Goal: Register for event/course

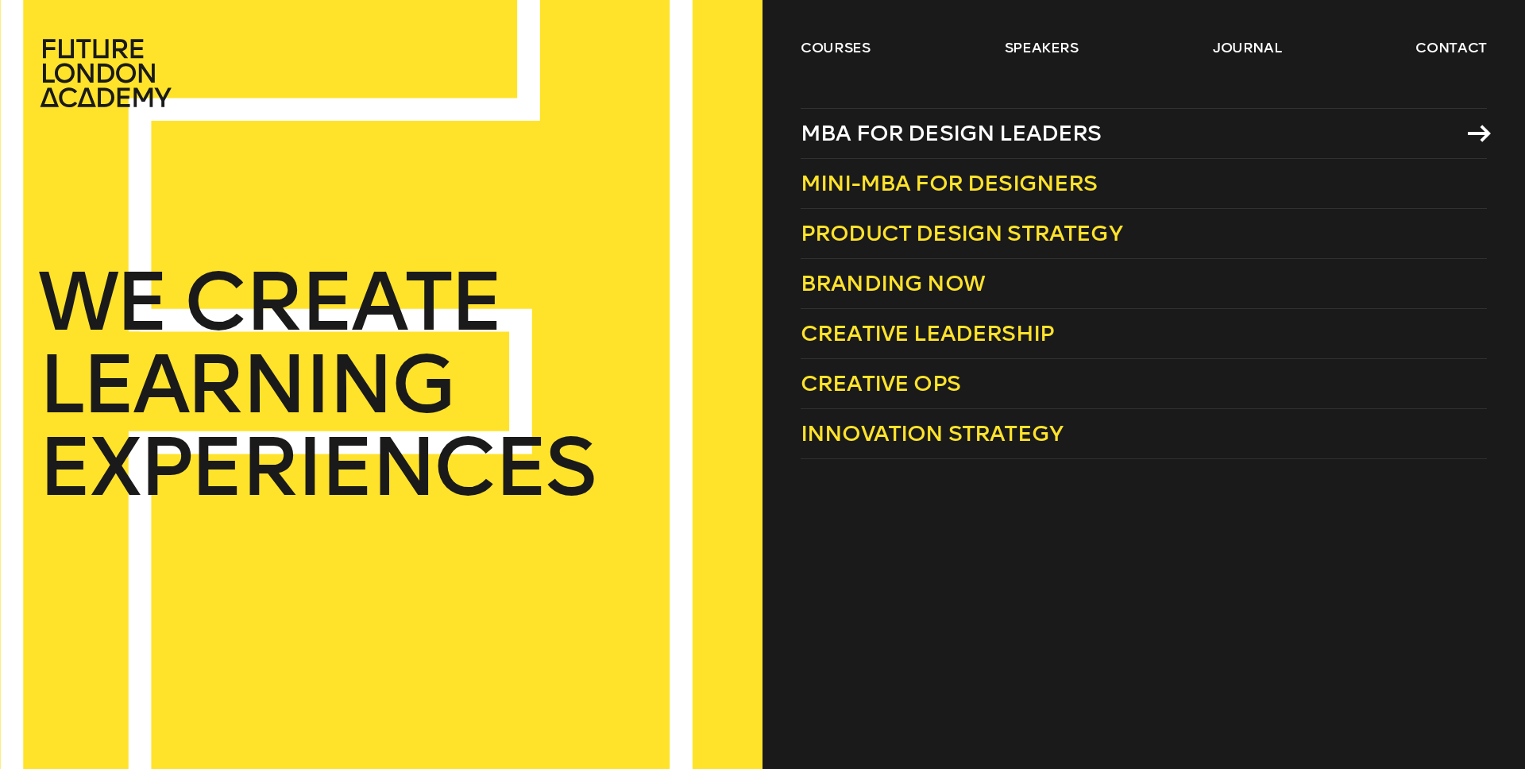
click at [988, 135] on span "MBA for Design Leaders" at bounding box center [950, 133] width 301 height 26
click at [836, 46] on link "courses" at bounding box center [835, 47] width 70 height 19
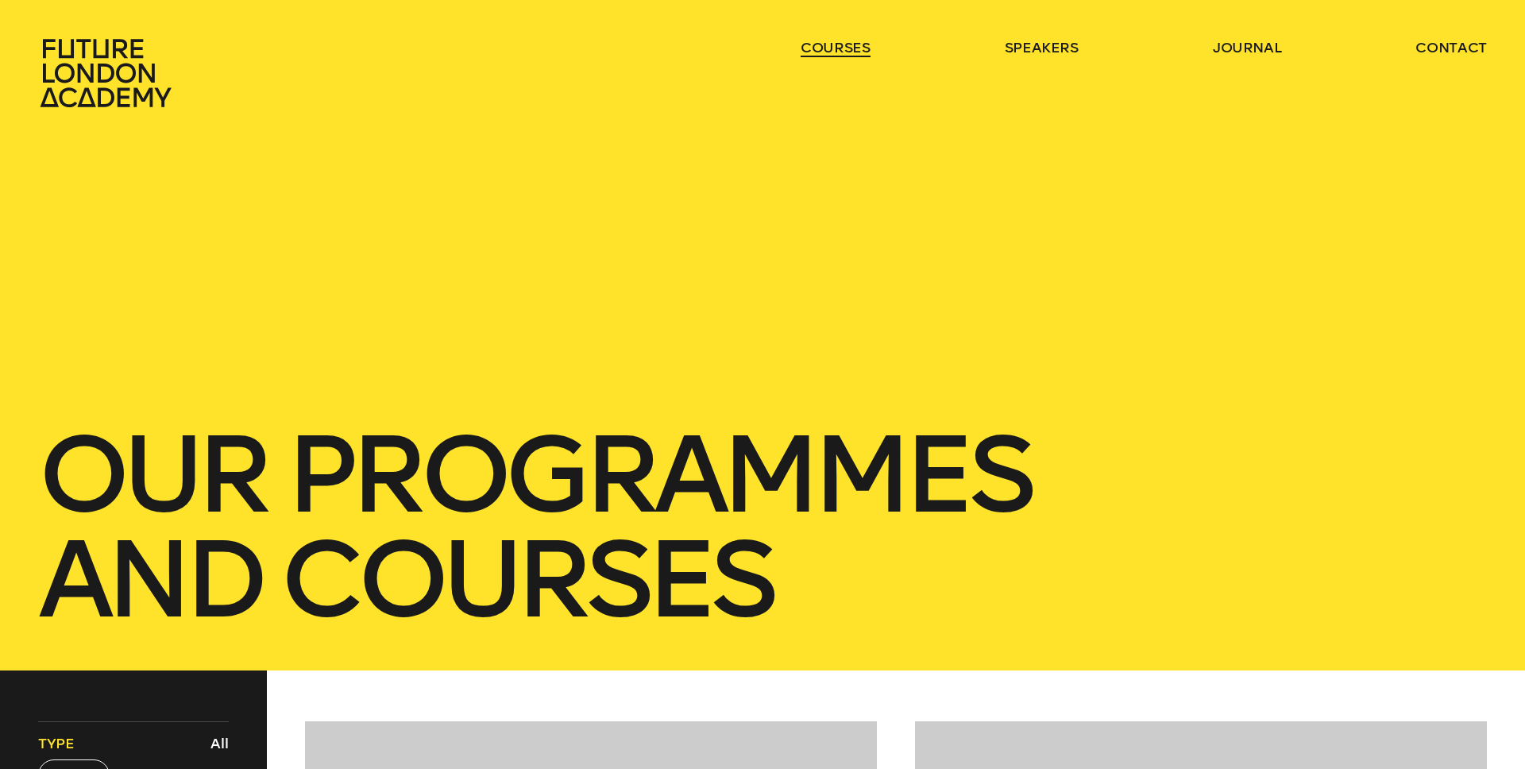
click at [836, 46] on link "courses" at bounding box center [835, 47] width 70 height 19
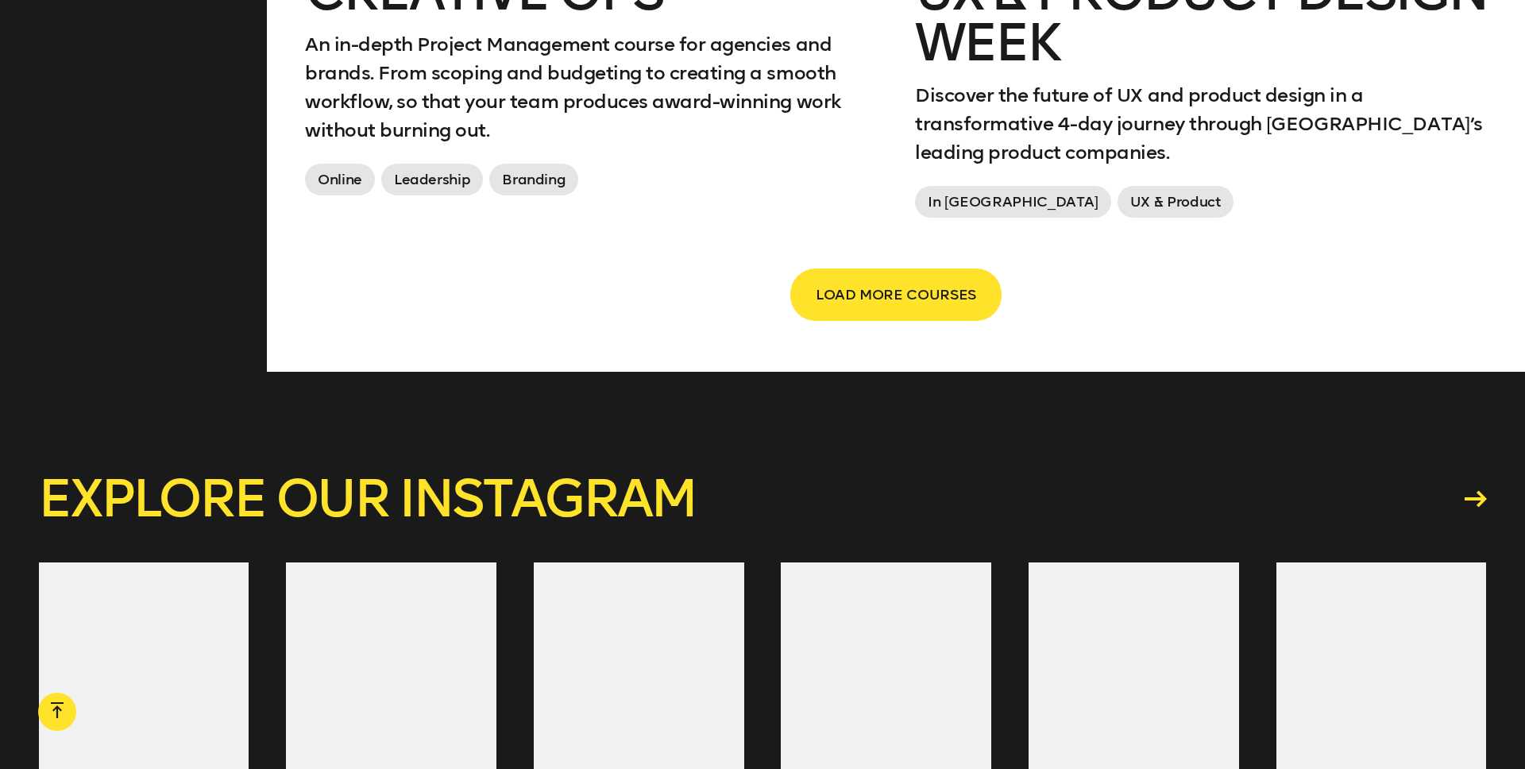
scroll to position [2996, 0]
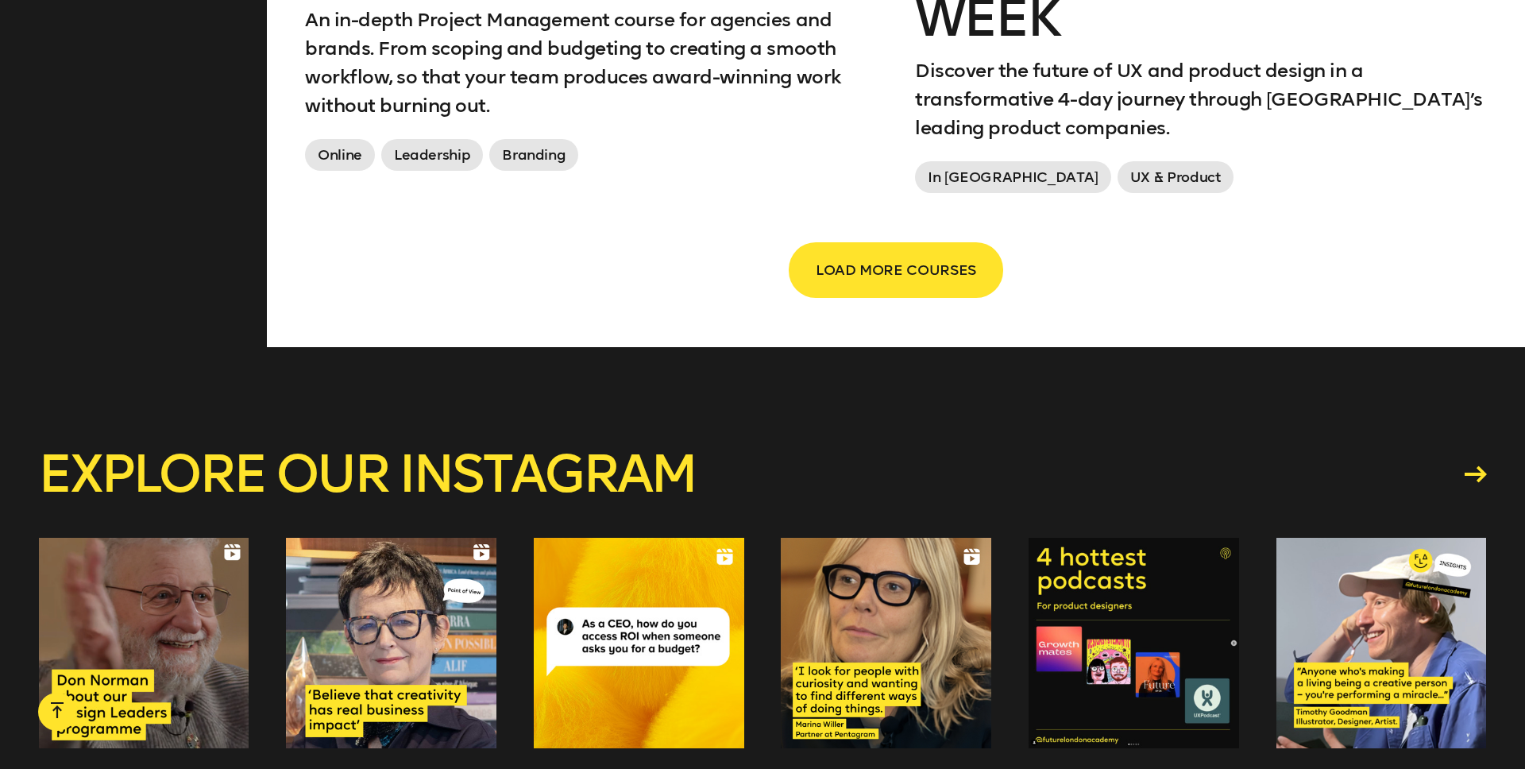
click at [854, 256] on button "LOAD MORE COURSES" at bounding box center [895, 270] width 211 height 52
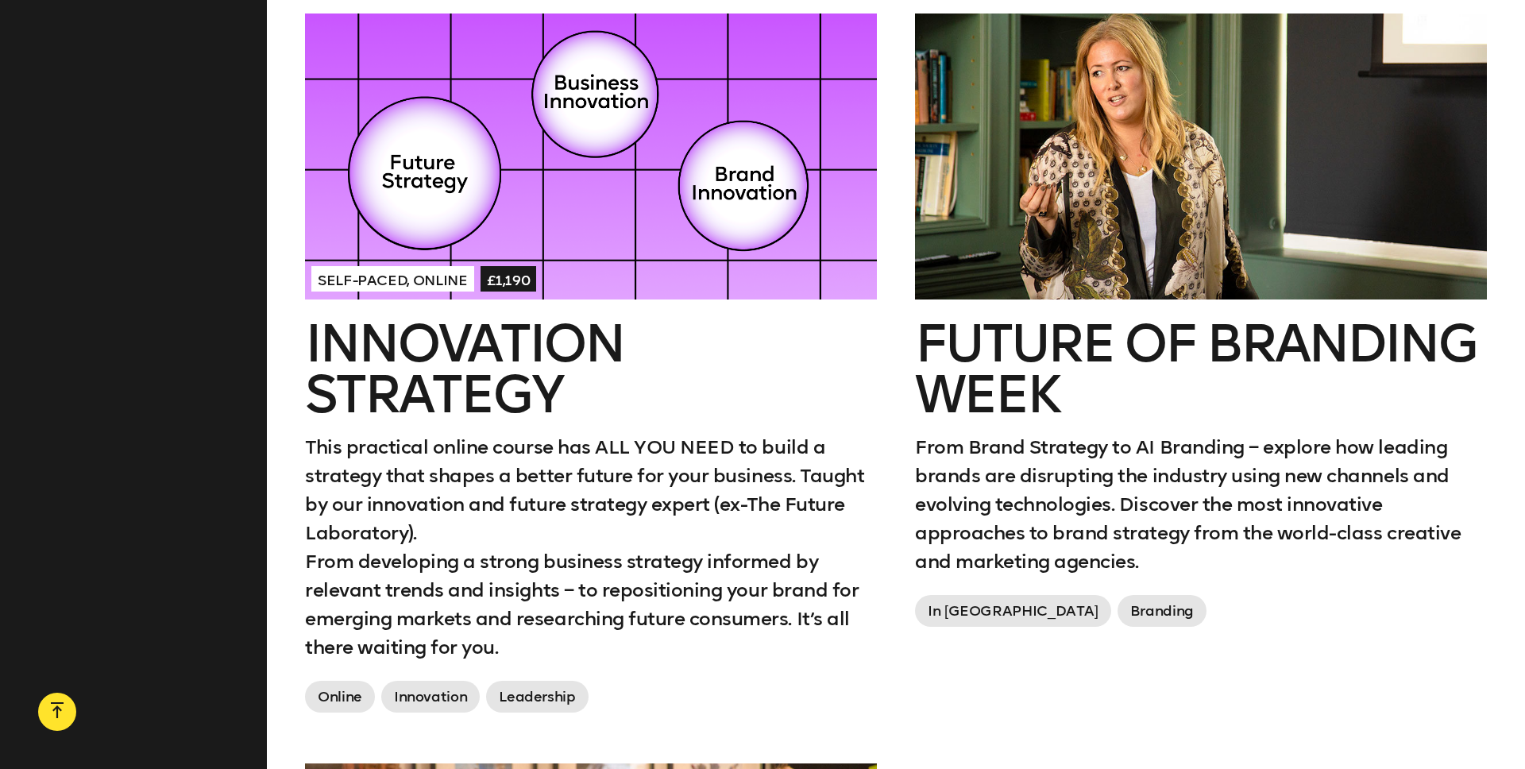
scroll to position [3230, 0]
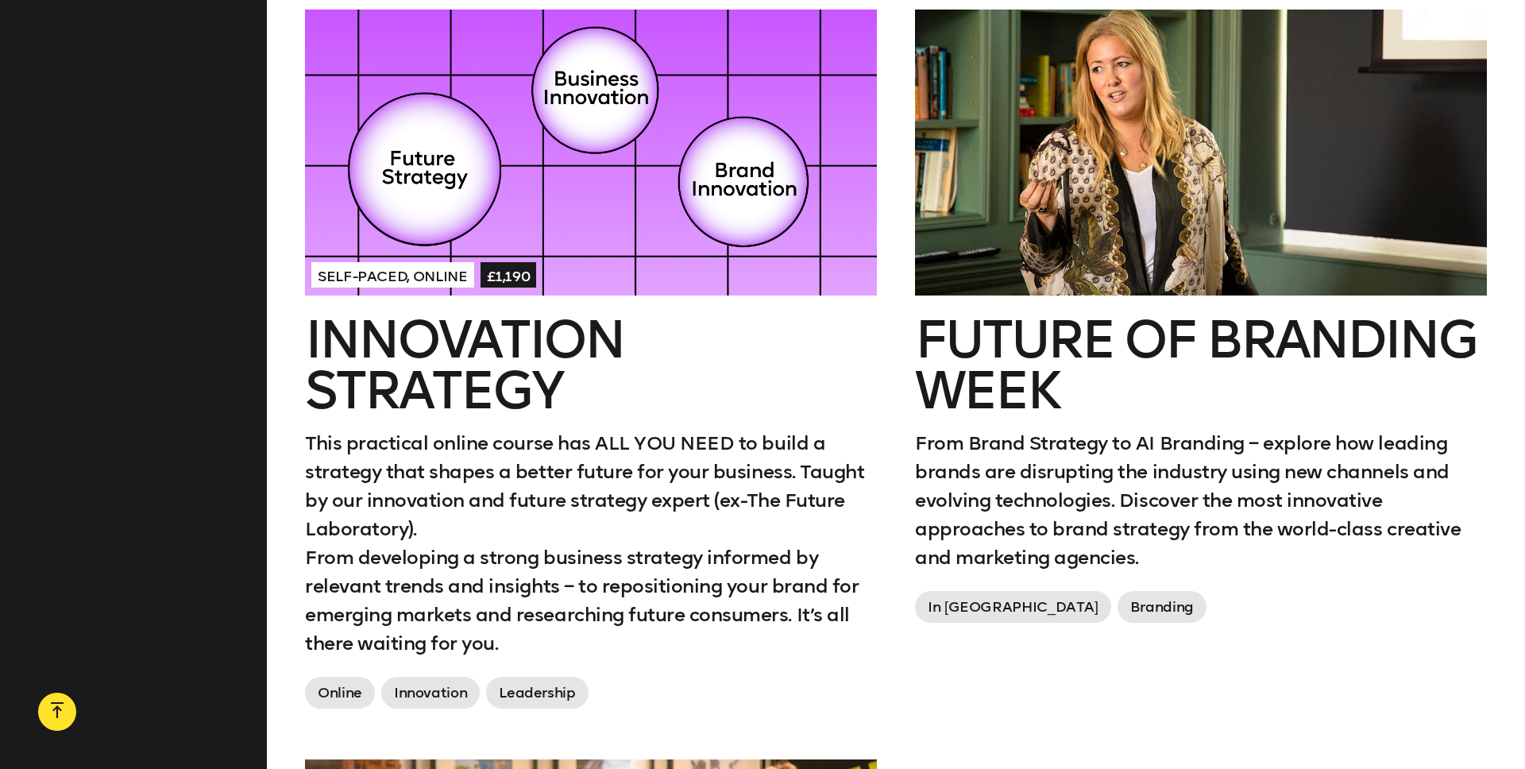
click at [443, 193] on div at bounding box center [591, 153] width 572 height 286
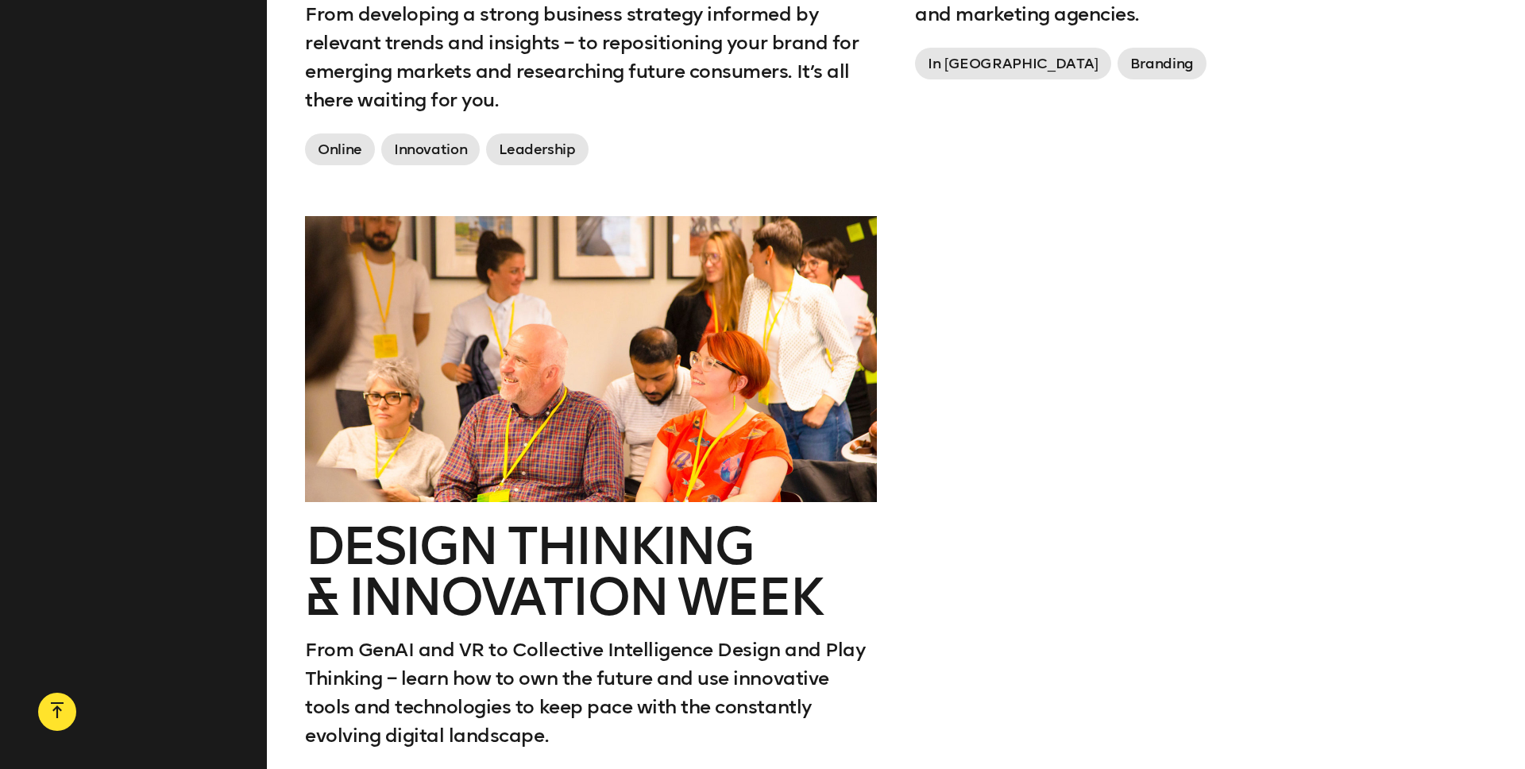
scroll to position [3780, 0]
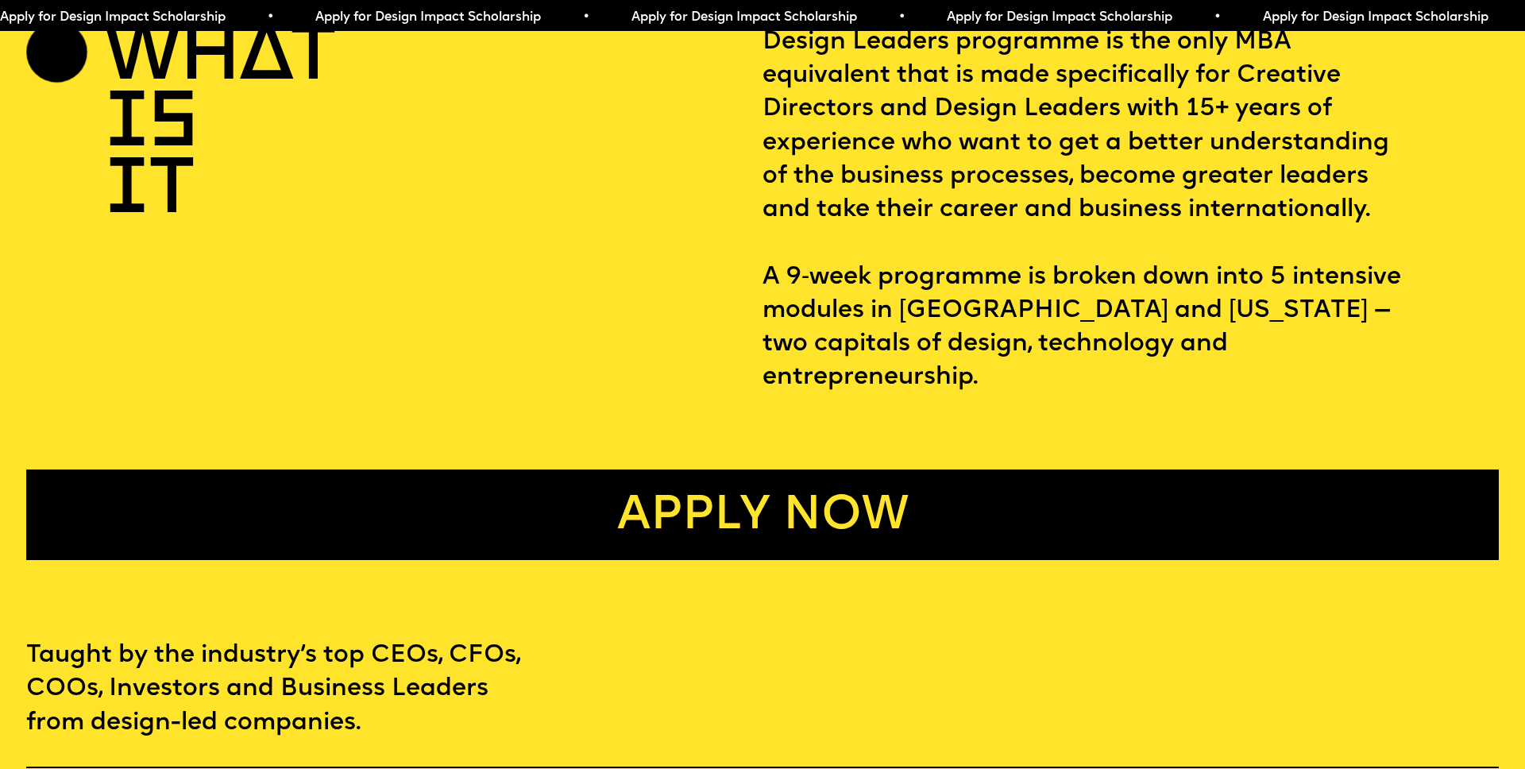
scroll to position [1055, 0]
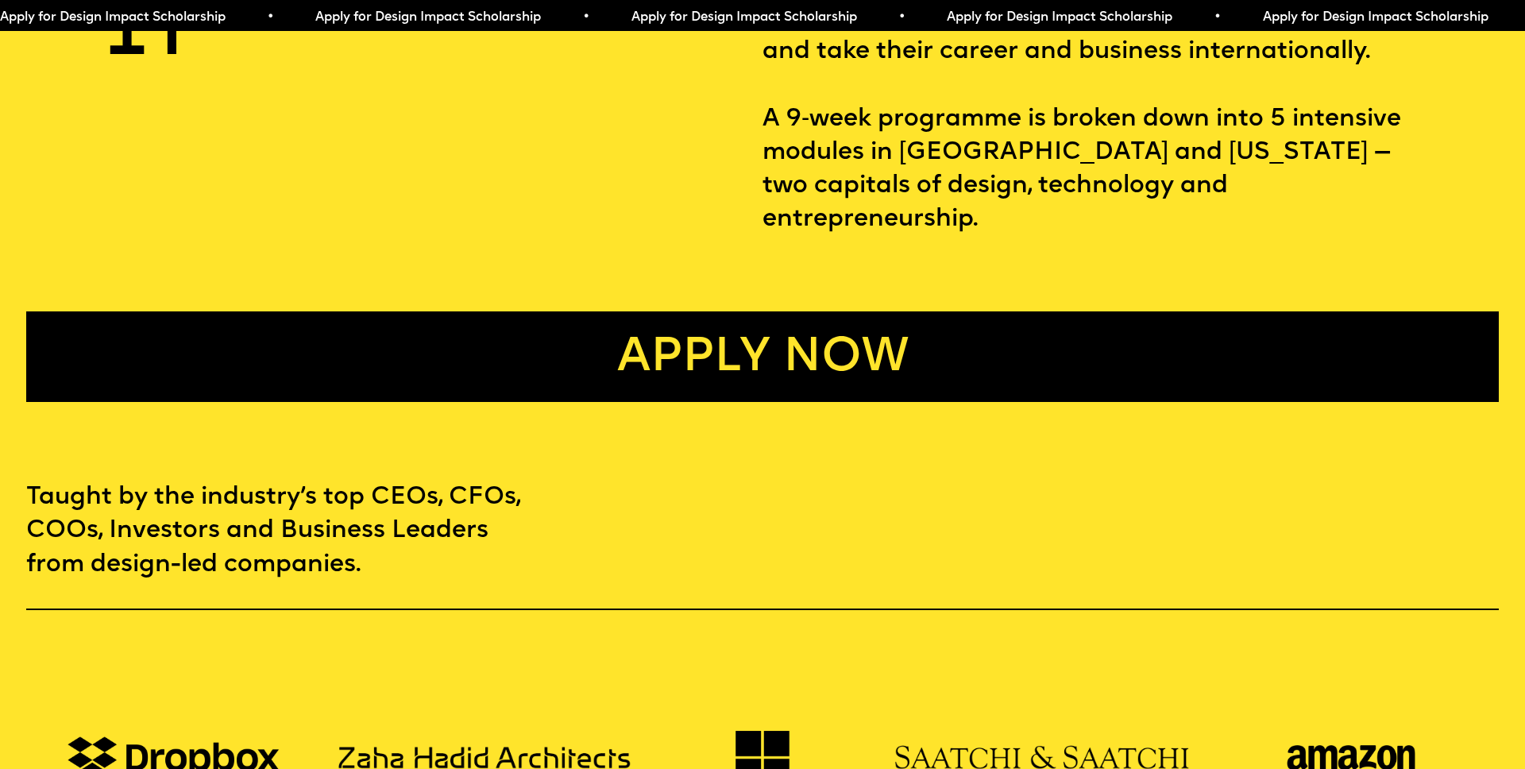
click at [1244, 359] on link "Apply now" at bounding box center [761, 356] width 1471 height 91
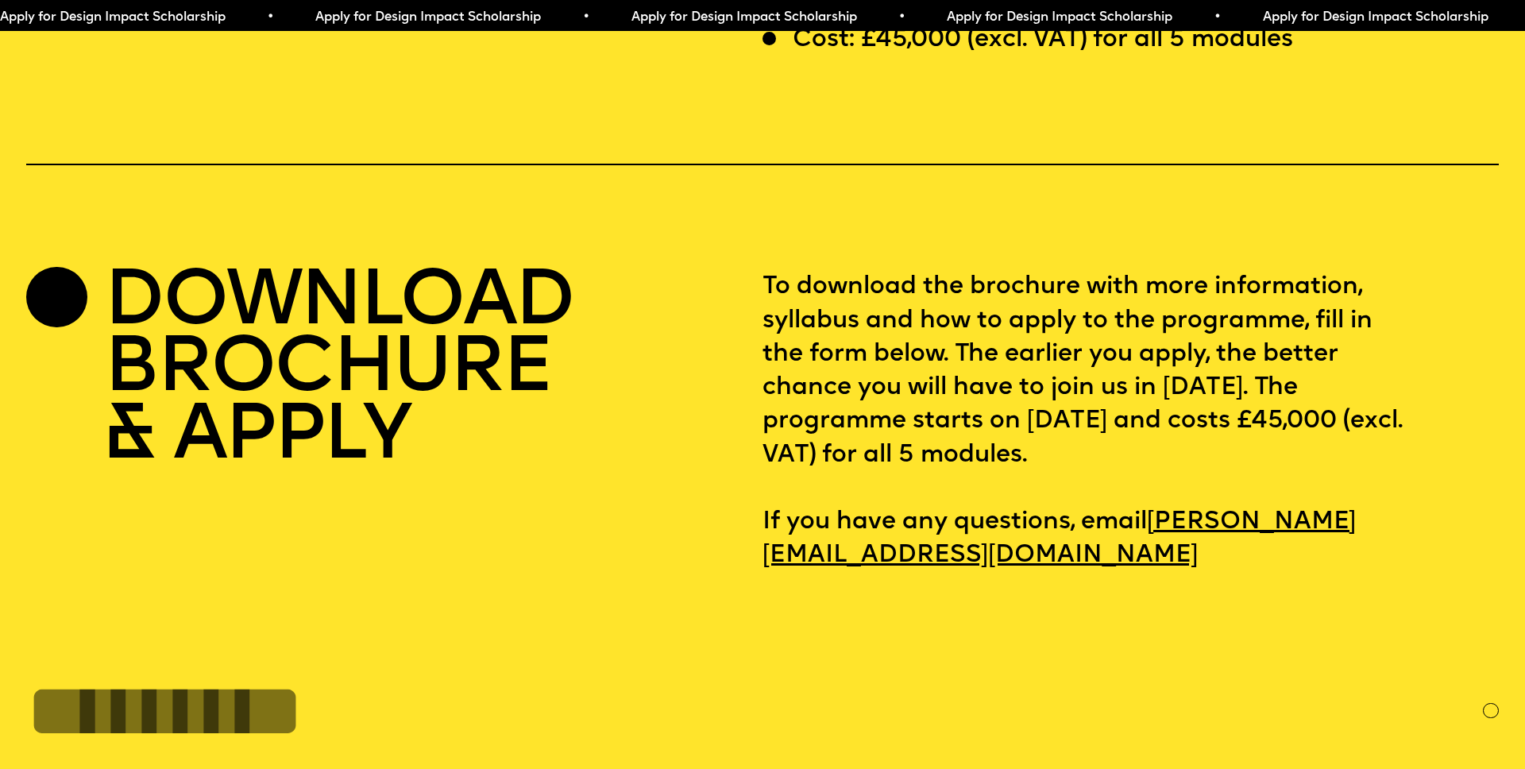
scroll to position [6448, 0]
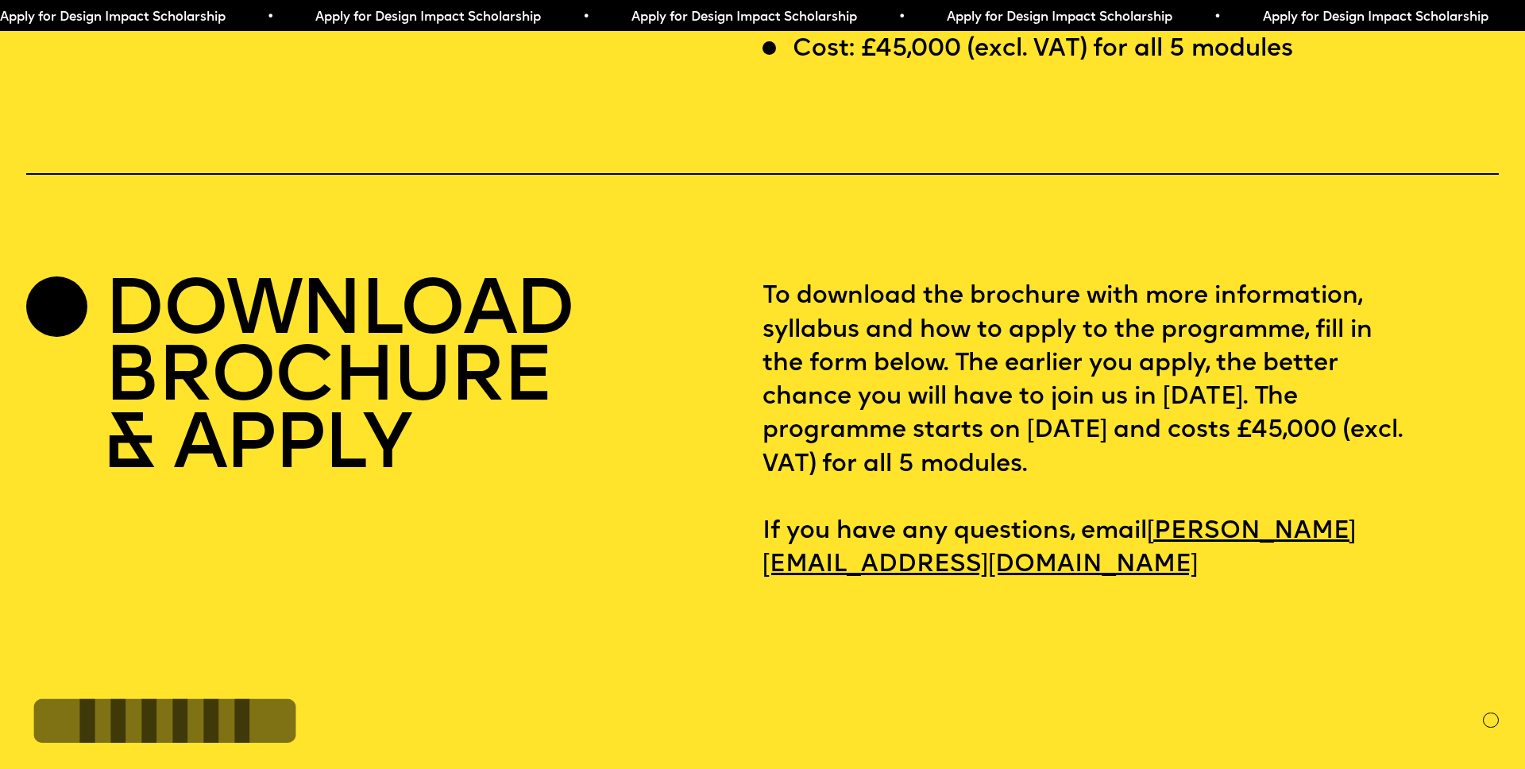
click at [1244, 359] on p "To download the brochure with more information, syllabus and how to apply to th…" at bounding box center [1130, 431] width 736 height 302
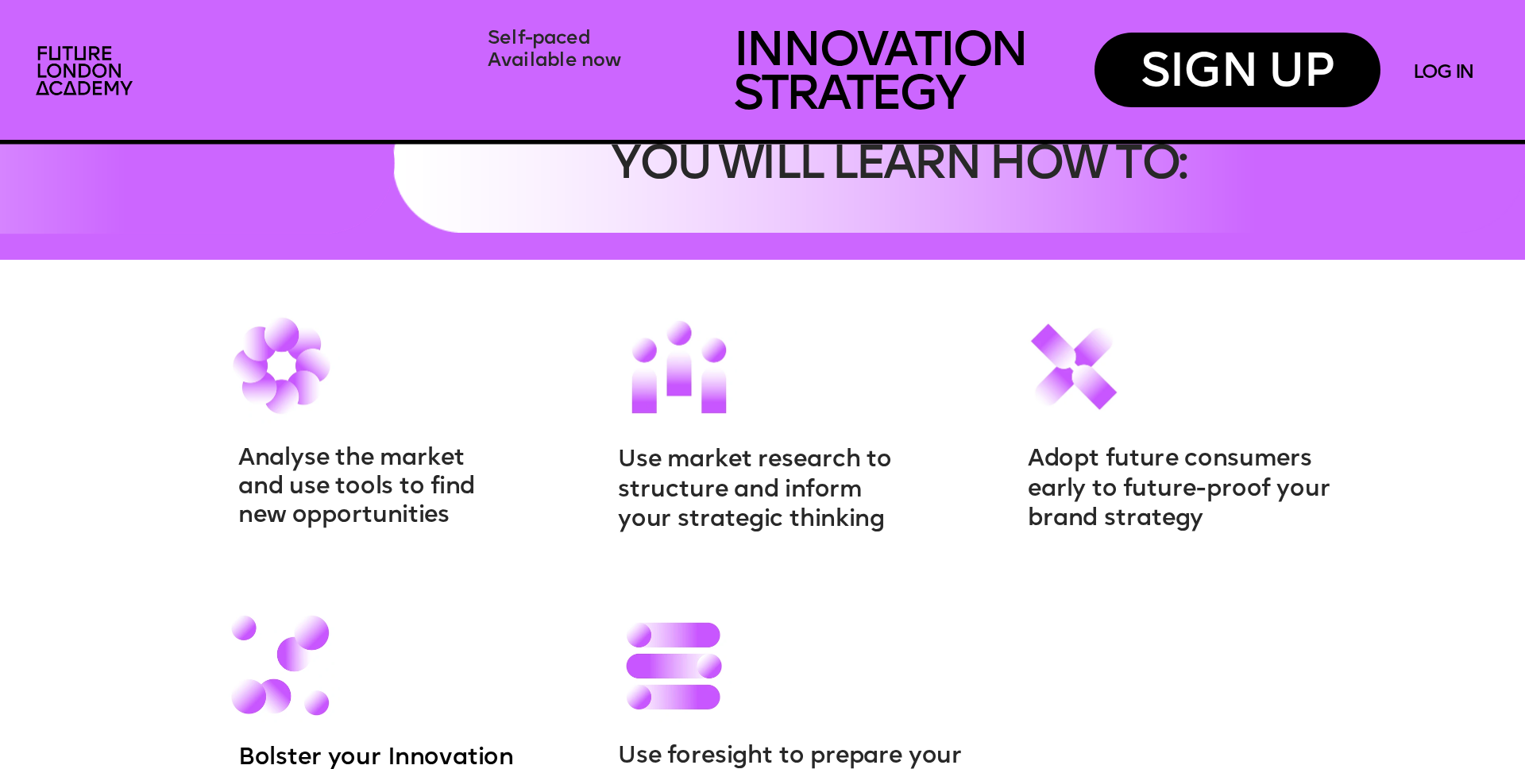
scroll to position [2196, 0]
